Goal: Task Accomplishment & Management: Manage account settings

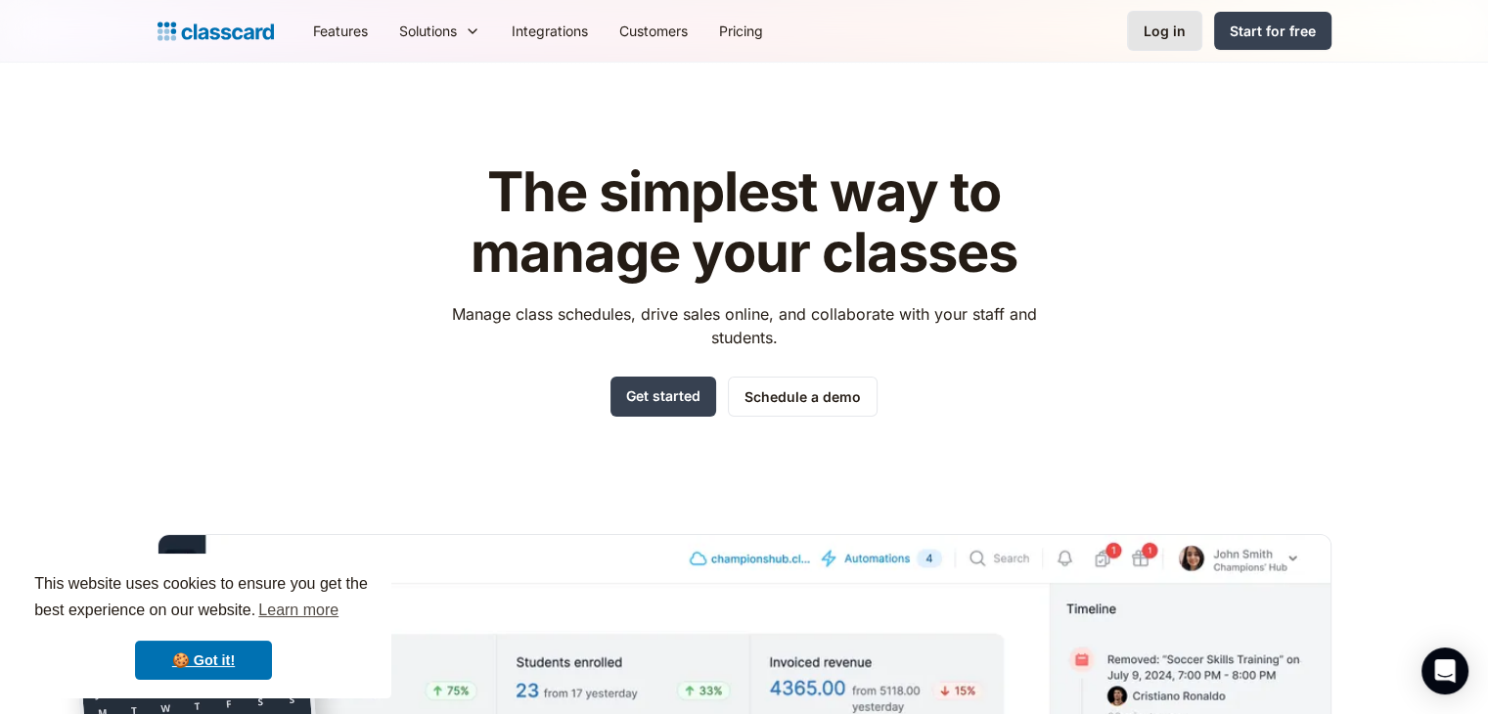
click at [1174, 23] on div "Log in" at bounding box center [1165, 31] width 42 height 21
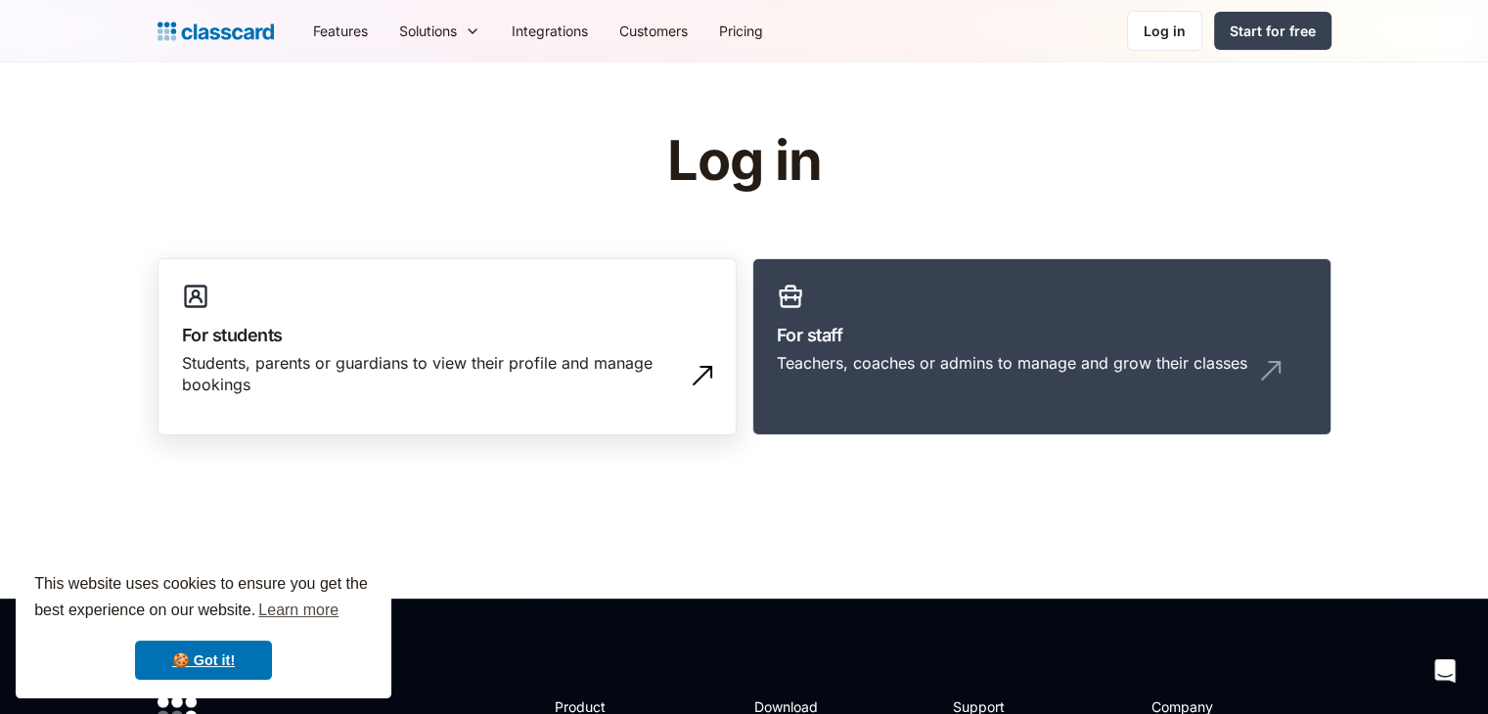
click at [565, 386] on div "Students, parents or guardians to view their profile and manage bookings" at bounding box center [427, 374] width 491 height 44
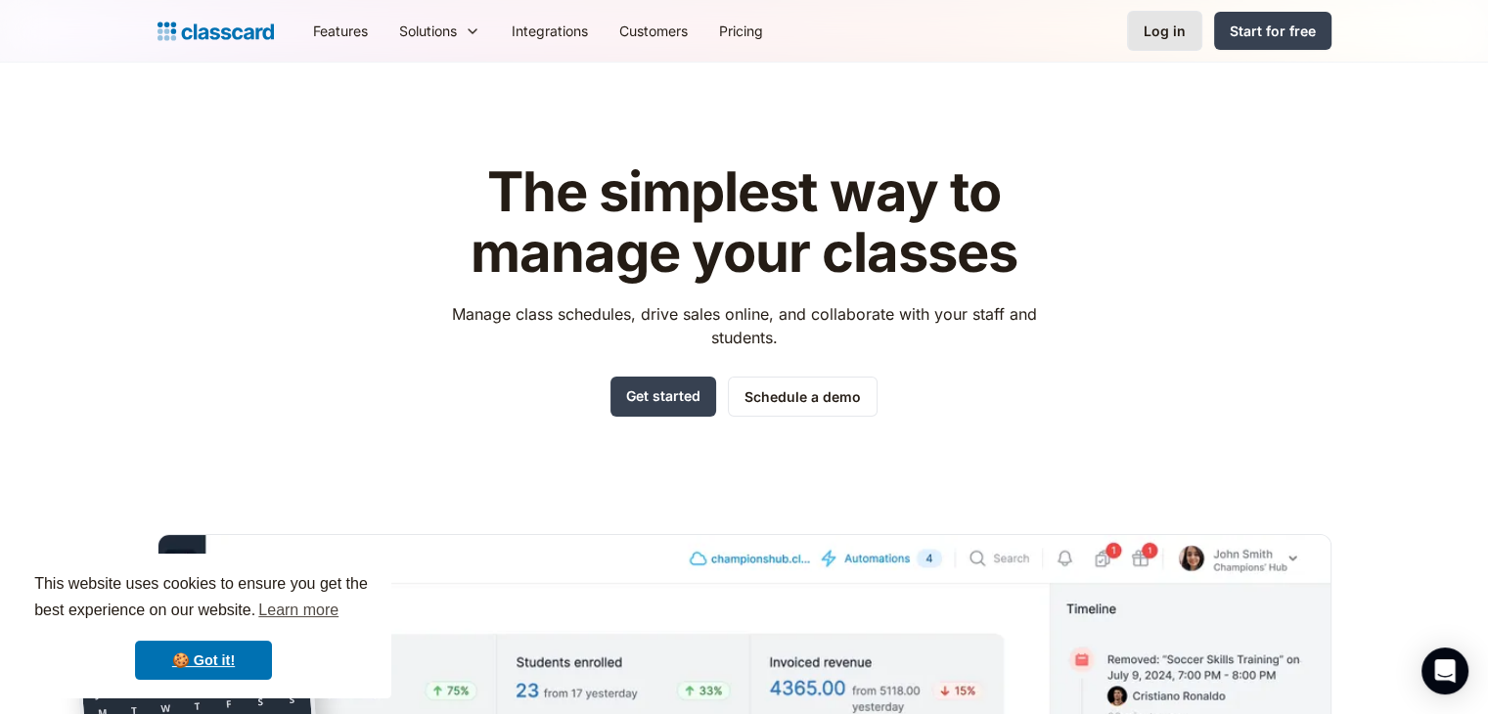
click at [1167, 34] on div "Log in" at bounding box center [1165, 31] width 42 height 21
